Goal: Transaction & Acquisition: Purchase product/service

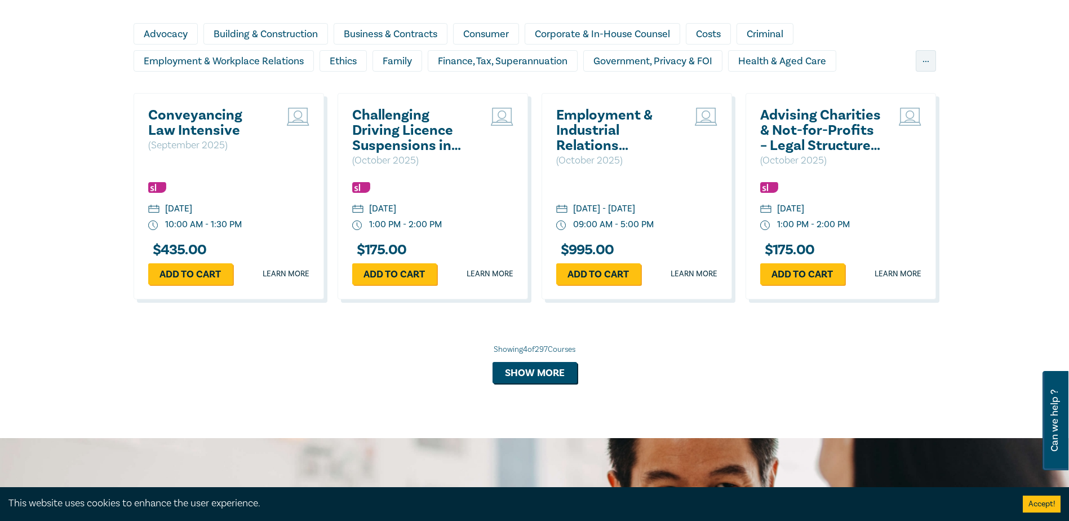
scroll to position [1014, 0]
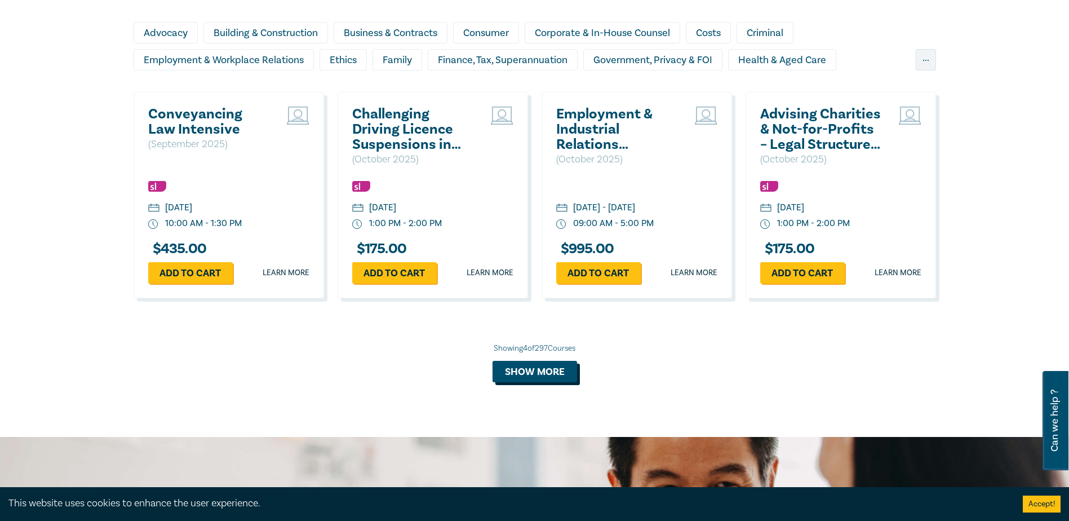
click at [535, 370] on button "Show more" at bounding box center [534, 371] width 85 height 21
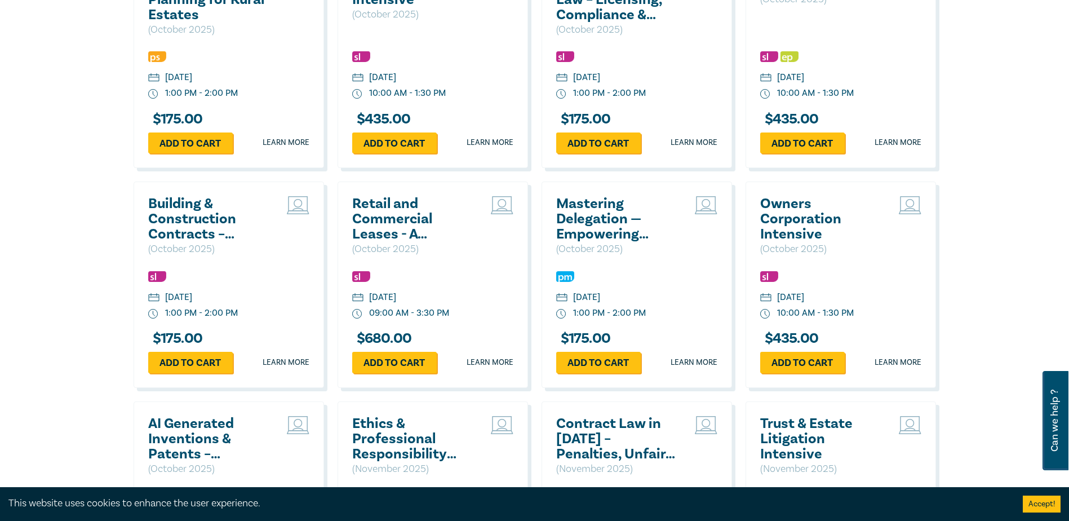
scroll to position [2085, 0]
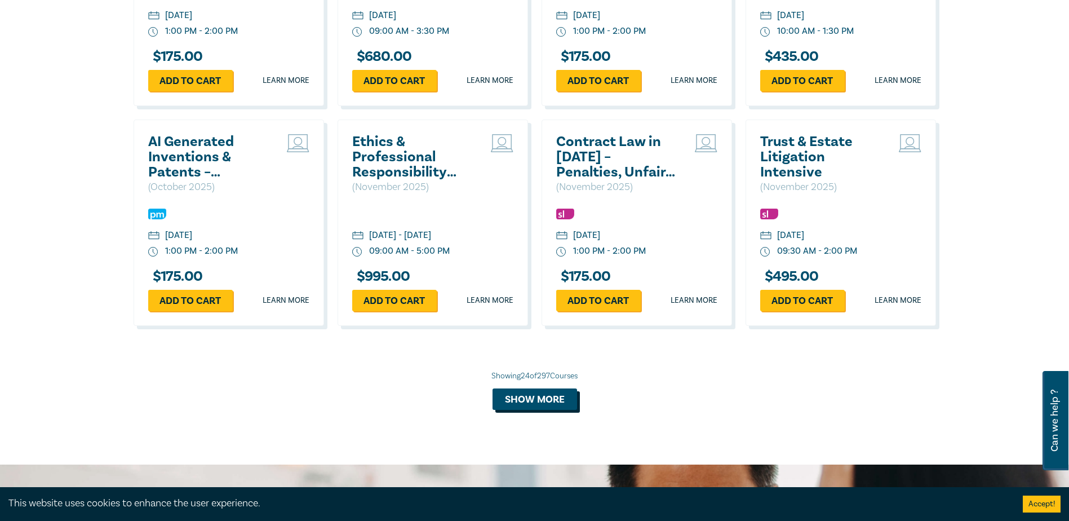
click at [525, 410] on button "Show more" at bounding box center [534, 398] width 85 height 21
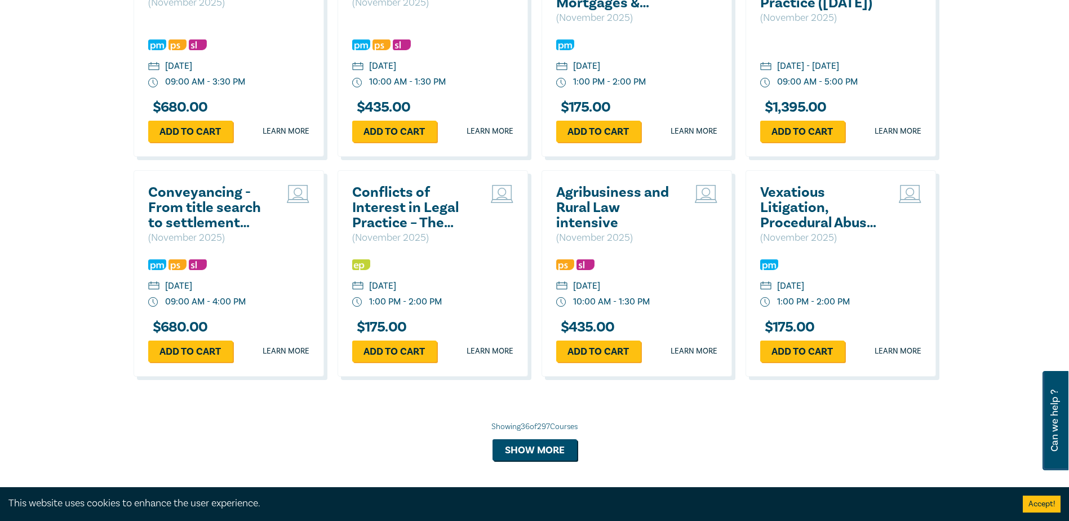
scroll to position [2704, 0]
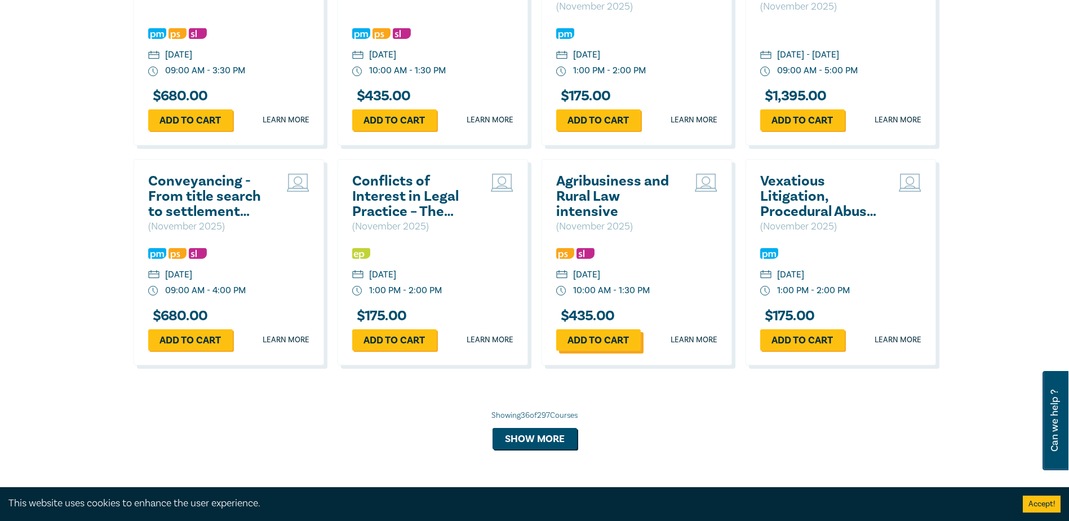
click at [599, 350] on link "Add to cart" at bounding box center [598, 339] width 85 height 21
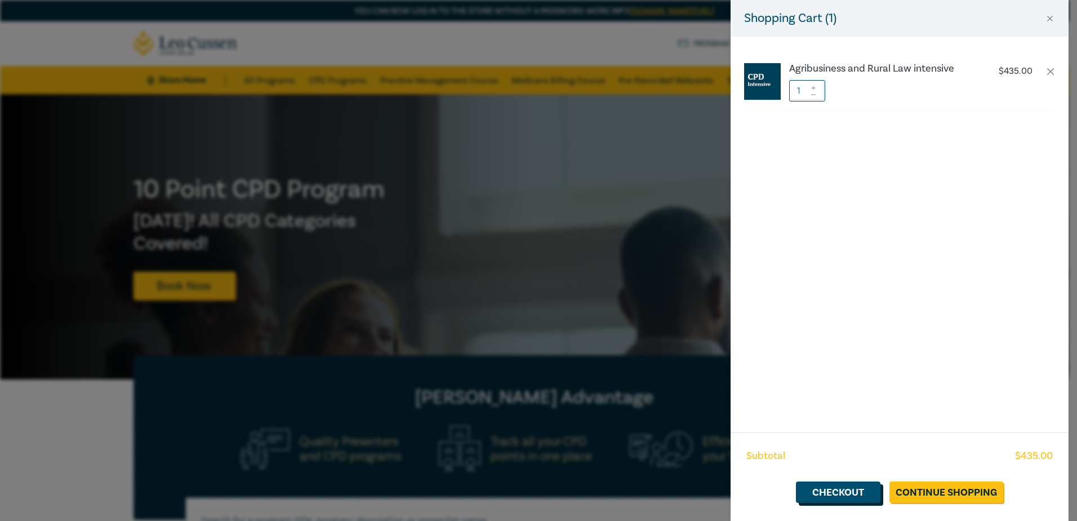
click at [854, 496] on link "Checkout" at bounding box center [838, 491] width 85 height 21
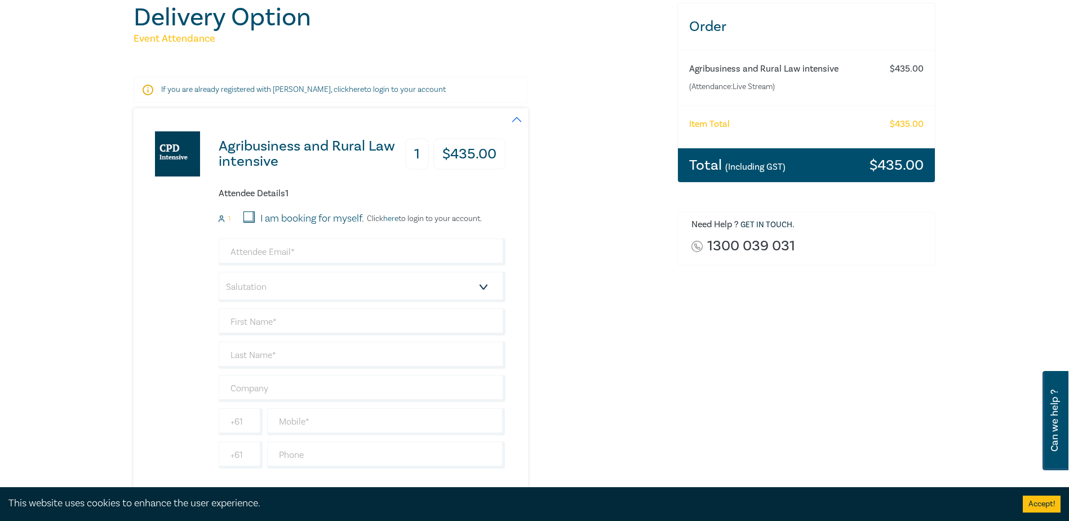
scroll to position [169, 0]
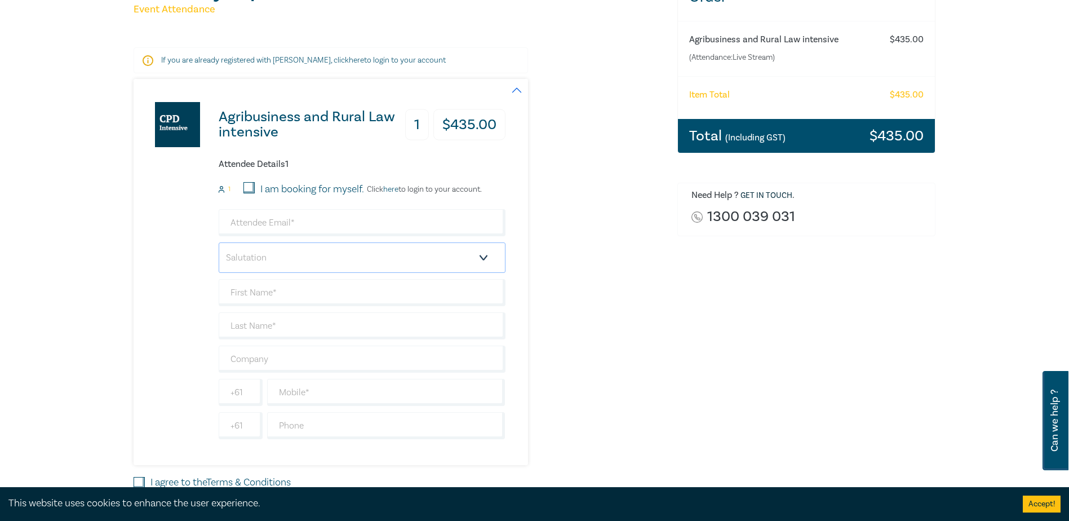
click at [486, 260] on select "Salutation Mr. Mrs. Ms. Miss Dr. Prof. Other" at bounding box center [362, 257] width 287 height 30
click at [637, 266] on div "Agribusiness and Rural Law intensive 1 $ 435.00 Attendee Details 1 1 I am booki…" at bounding box center [399, 272] width 530 height 386
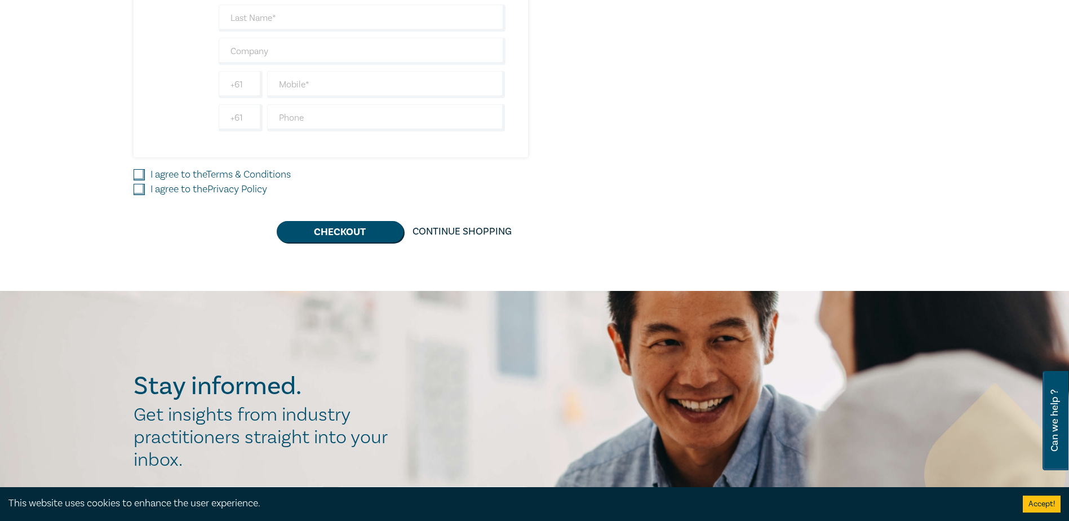
scroll to position [282, 0]
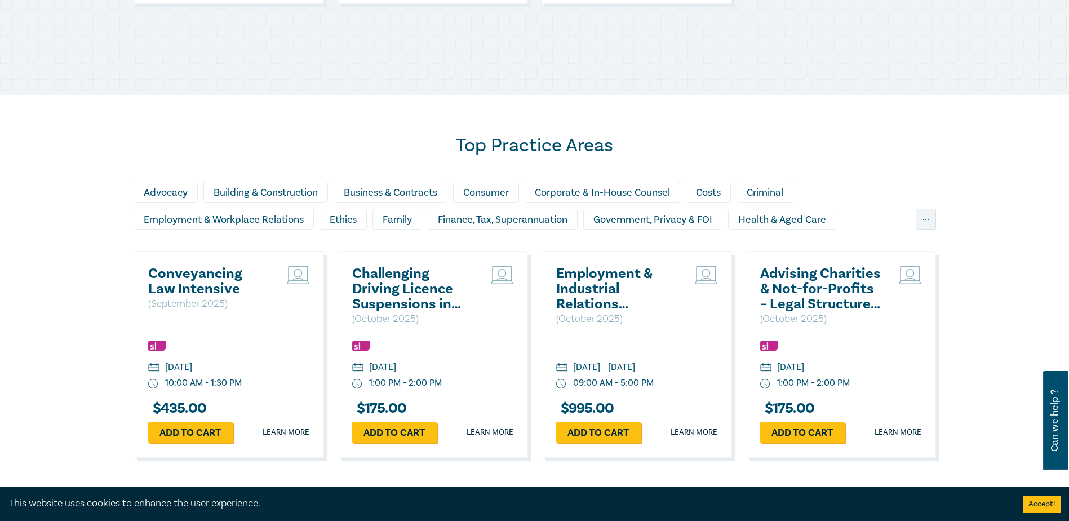
scroll to position [842, 0]
